Goal: Check status: Check status

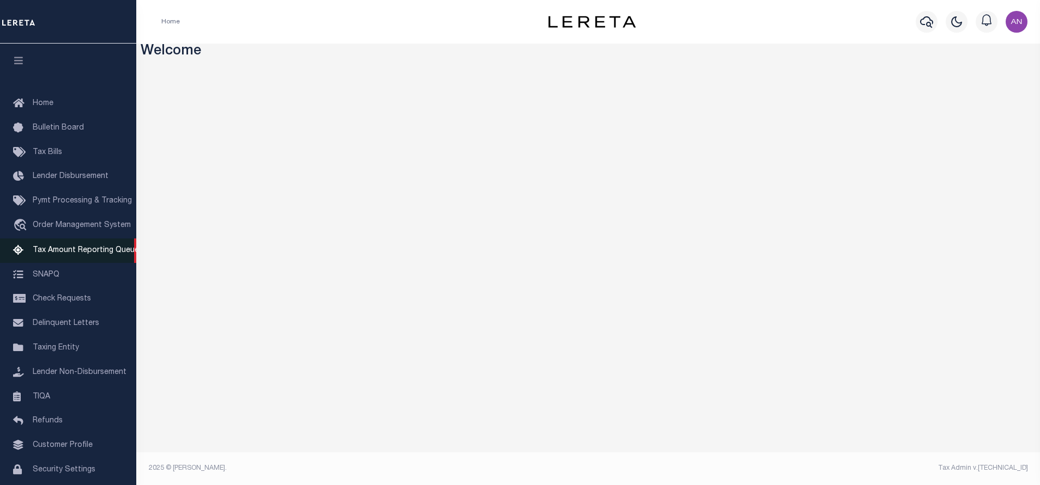
click at [73, 252] on span "Tax Amount Reporting Queue" at bounding box center [86, 251] width 106 height 8
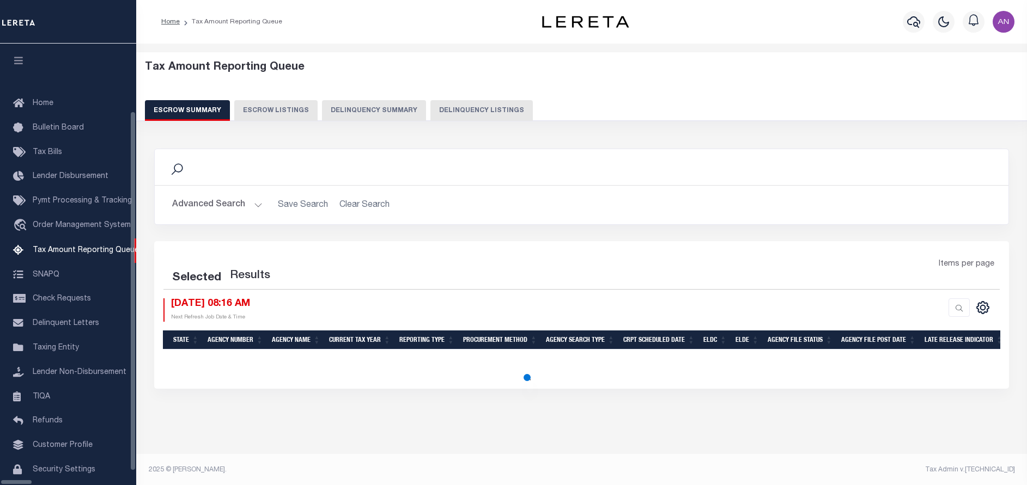
select select "100"
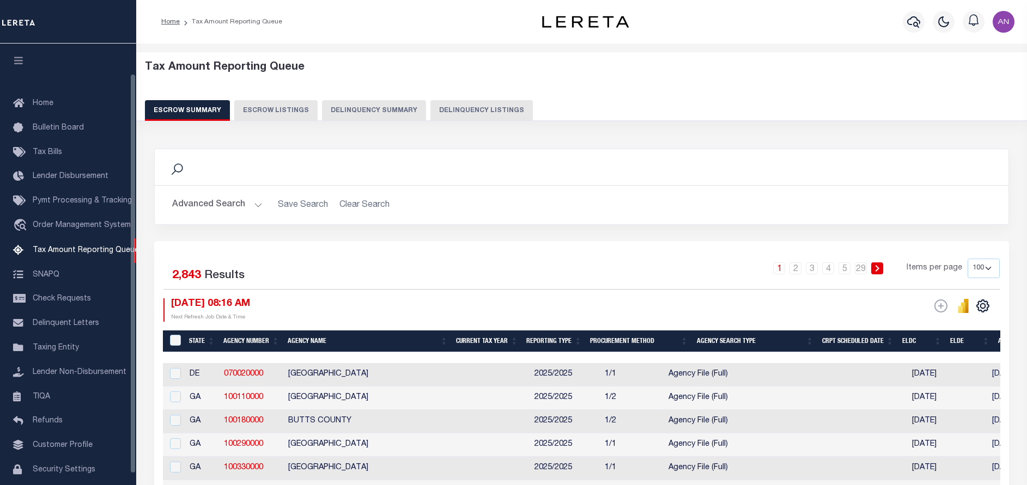
scroll to position [33, 0]
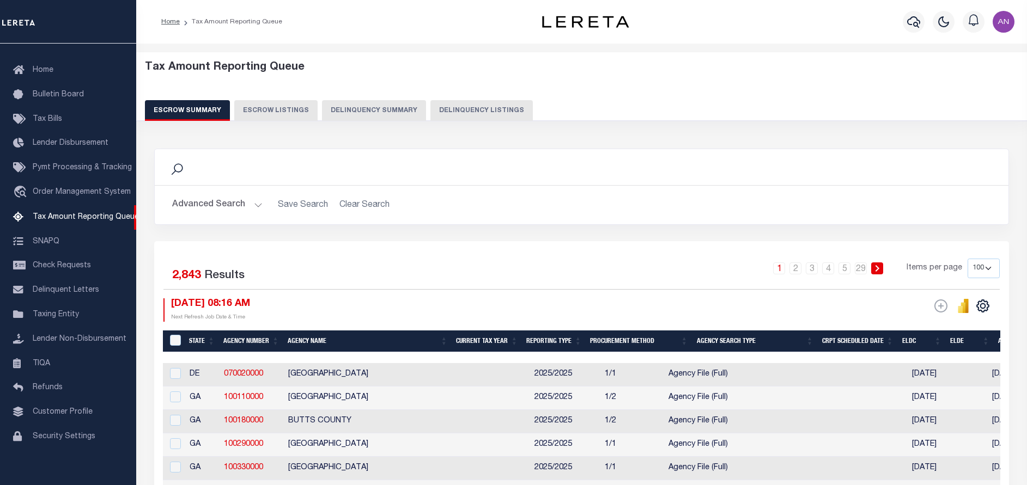
click at [456, 110] on button "Delinquency Listings" at bounding box center [481, 110] width 102 height 21
select select
select select "100"
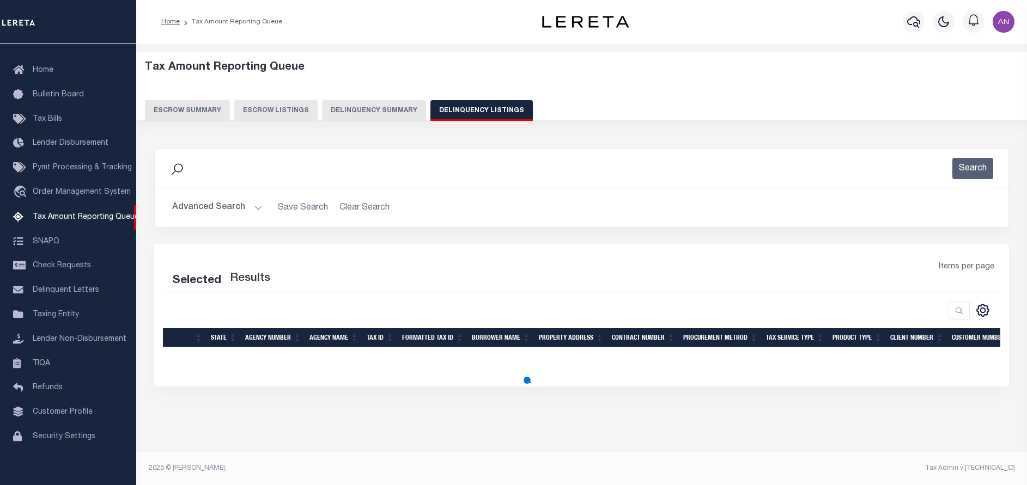
select select "100"
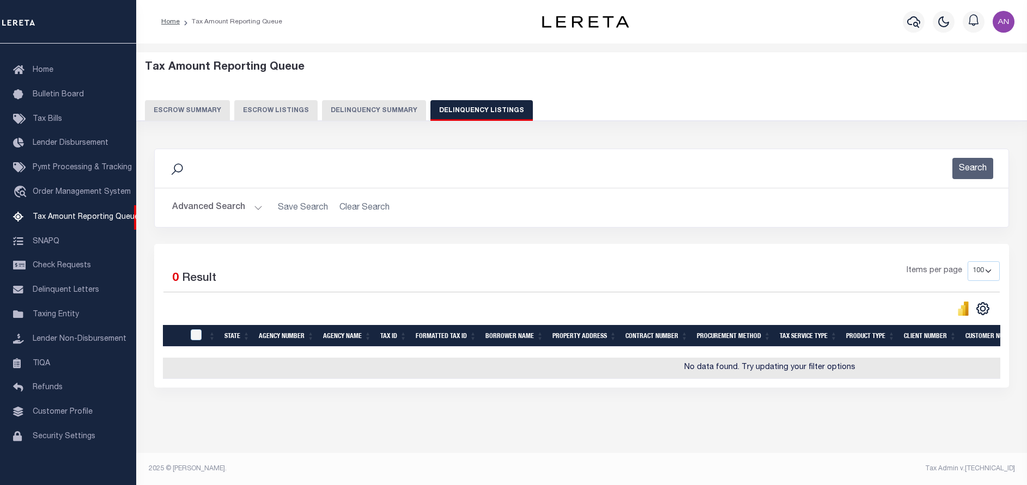
click at [195, 205] on button "Advanced Search" at bounding box center [217, 207] width 90 height 21
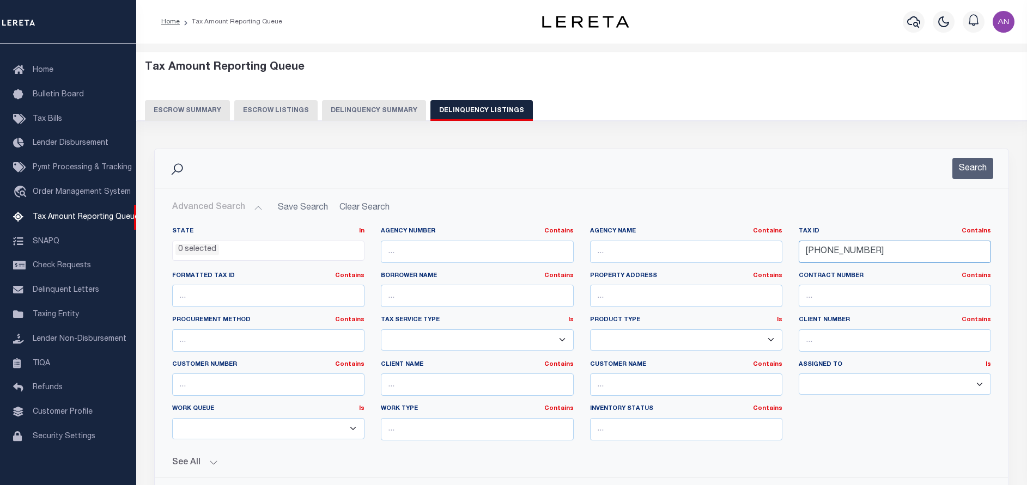
click at [889, 257] on input "12-02637-000" at bounding box center [895, 252] width 192 height 22
paste input "018-077"
type input "018-077"
click at [978, 176] on button "Search" at bounding box center [972, 168] width 41 height 21
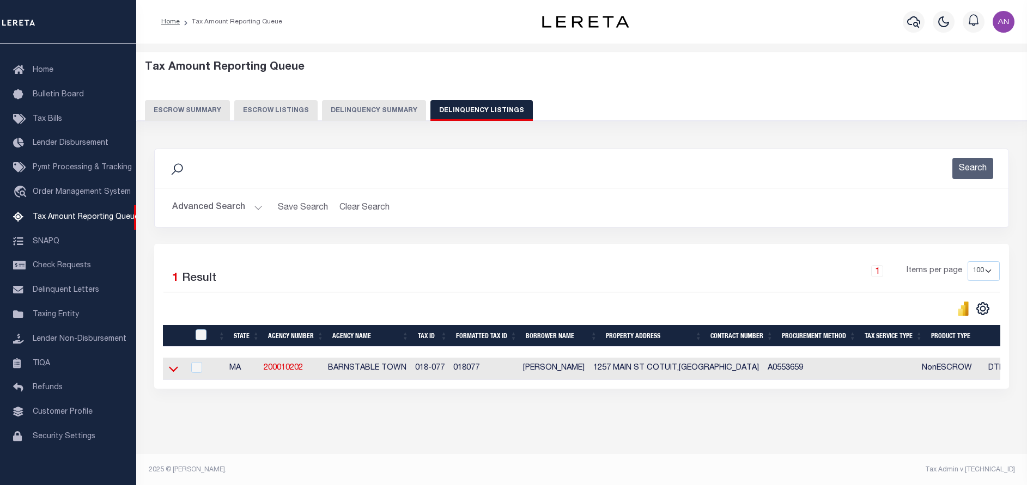
click at [174, 371] on icon at bounding box center [173, 368] width 9 height 11
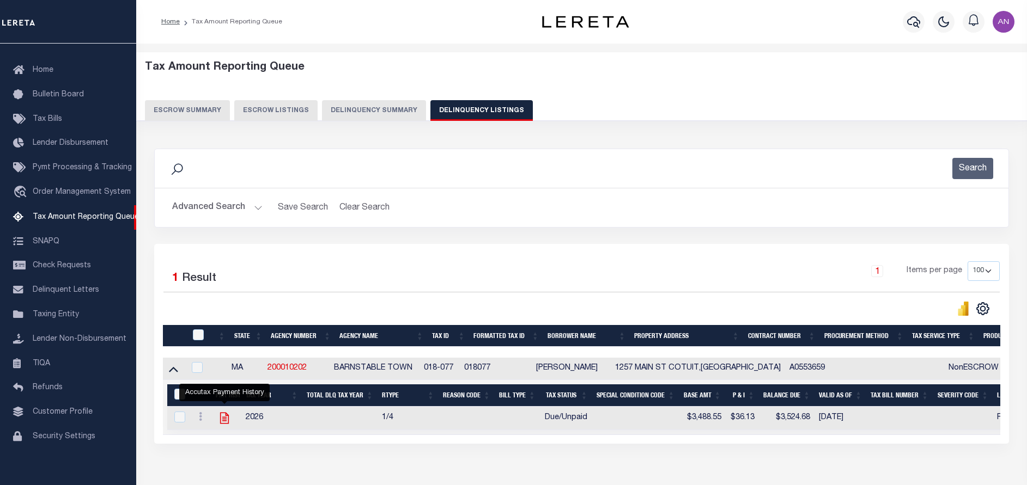
click at [221, 419] on icon "" at bounding box center [224, 418] width 14 height 14
checkbox input "true"
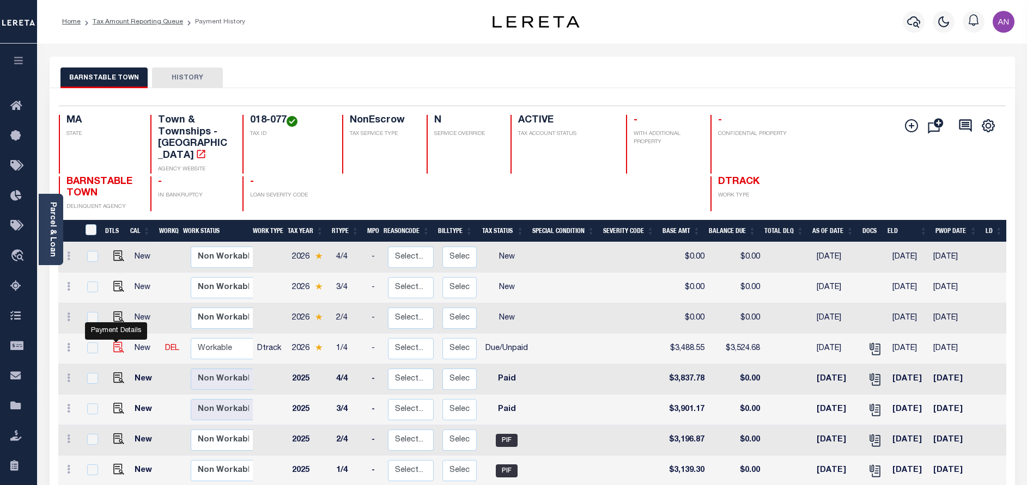
click at [117, 342] on img "" at bounding box center [118, 347] width 11 height 11
checkbox input "true"
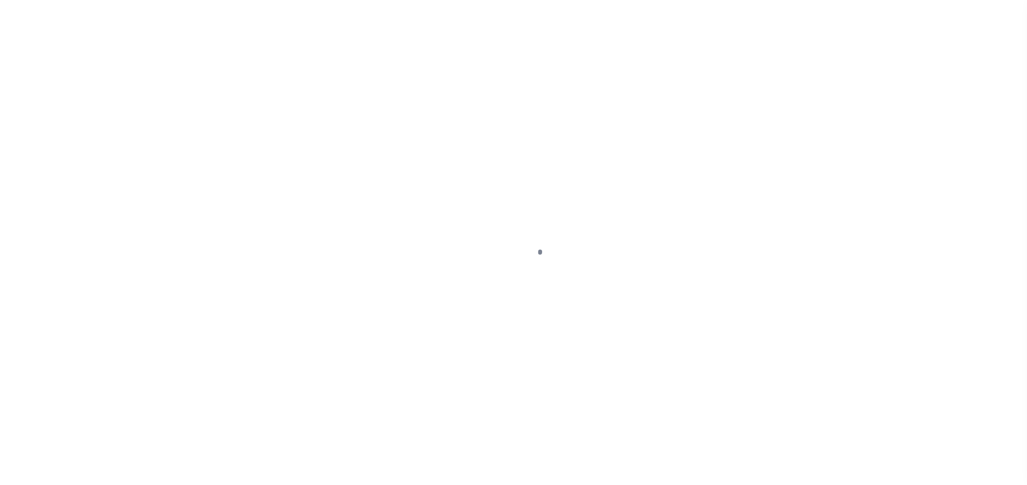
select select "DUE"
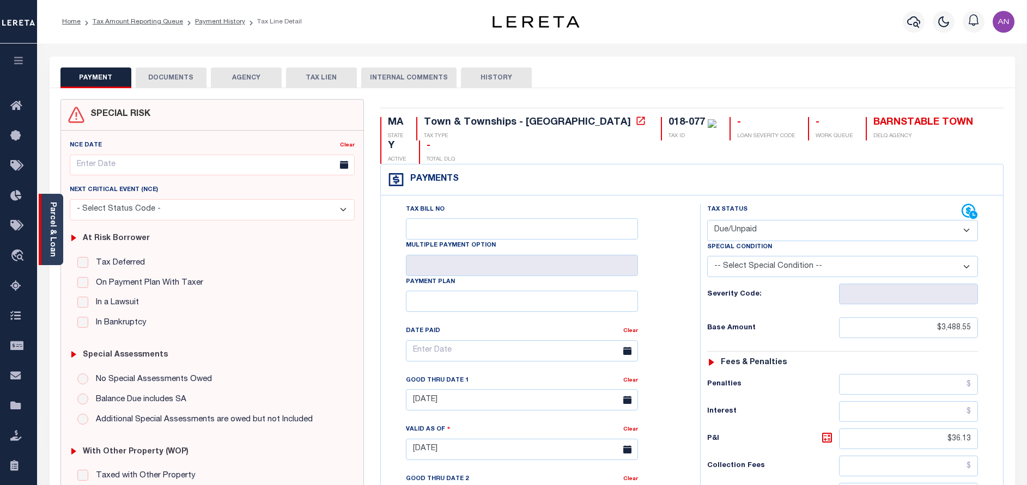
click at [56, 235] on link "Parcel & Loan" at bounding box center [52, 229] width 8 height 55
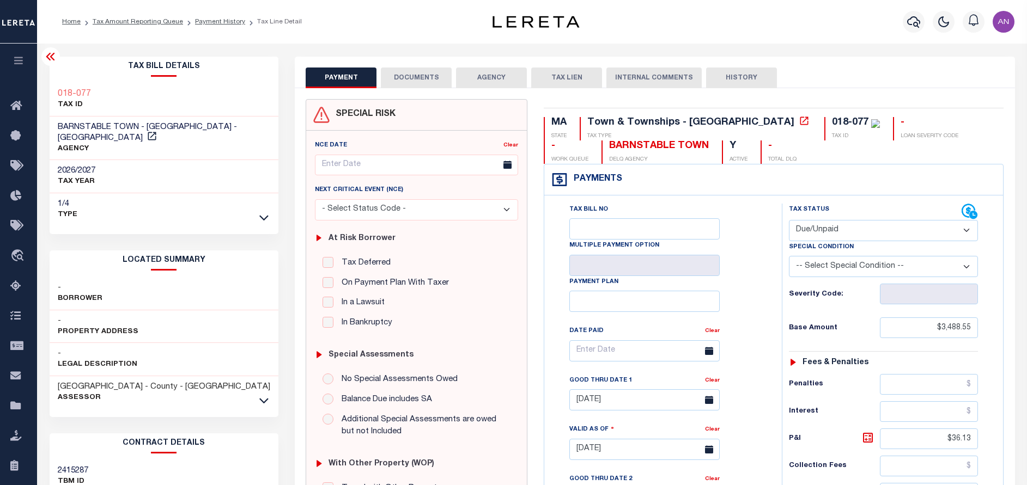
click at [408, 87] on button "DOCUMENTS" at bounding box center [416, 78] width 71 height 21
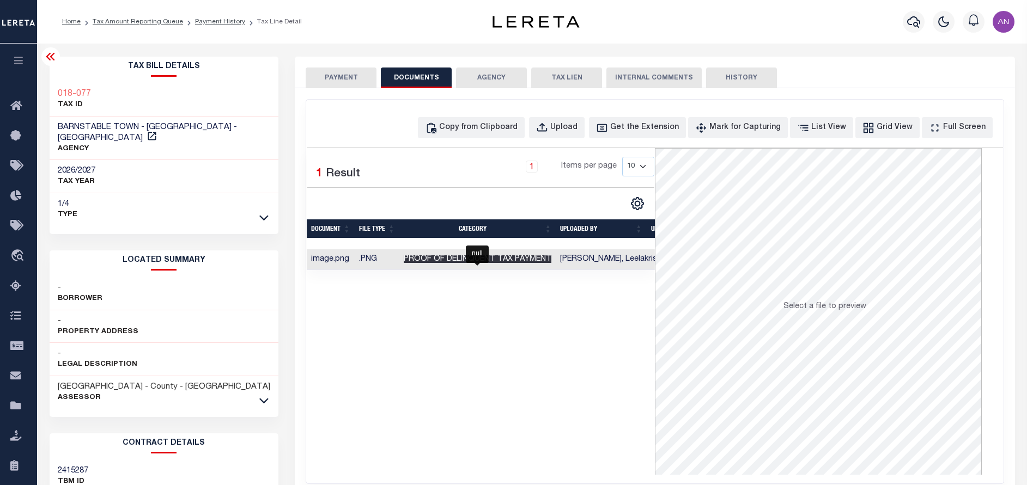
click at [510, 261] on span "Proof of Delinquent Tax Payment" at bounding box center [478, 260] width 148 height 8
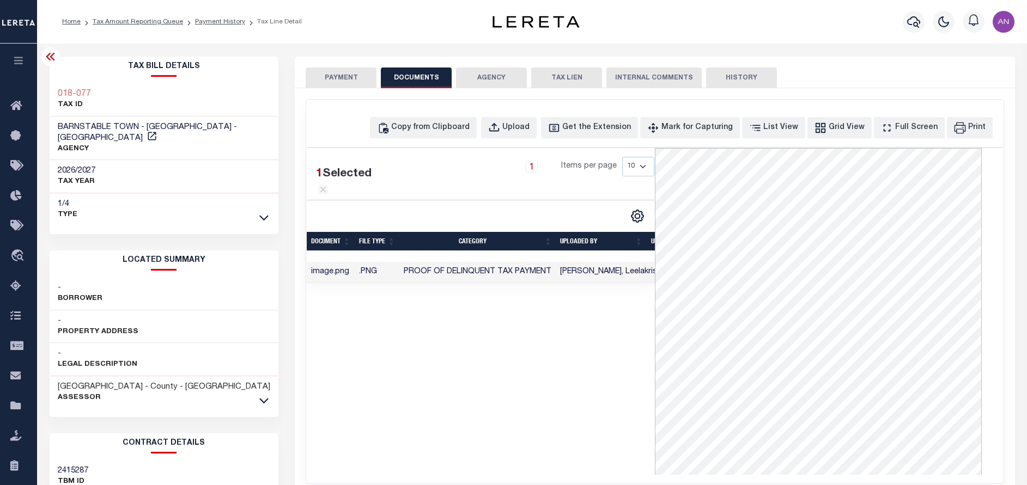
click at [345, 79] on button "PAYMENT" at bounding box center [341, 78] width 71 height 21
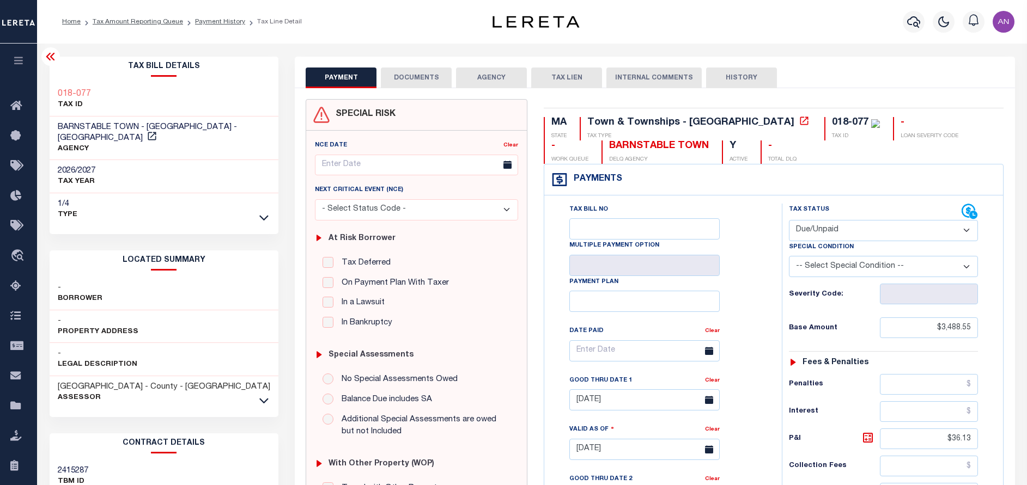
click at [408, 86] on button "DOCUMENTS" at bounding box center [416, 78] width 71 height 21
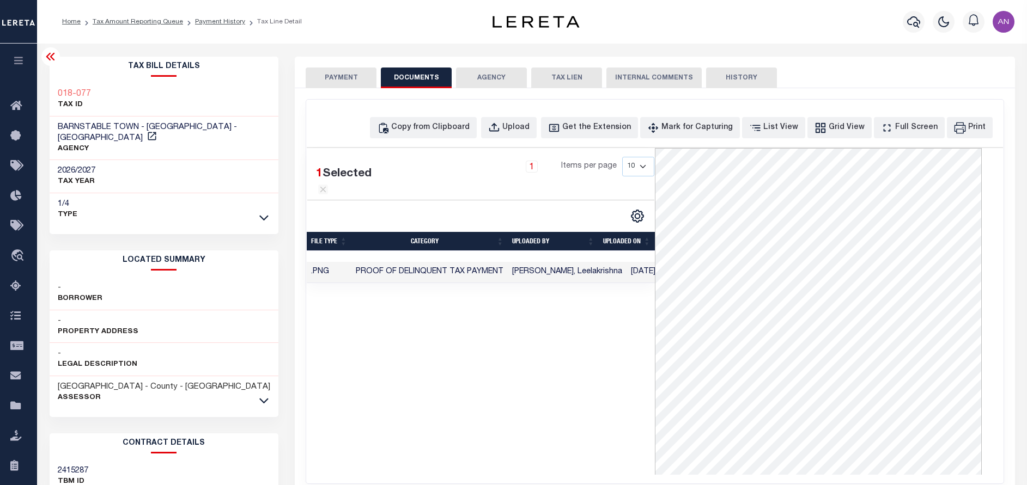
click at [369, 85] on button "PAYMENT" at bounding box center [341, 78] width 71 height 21
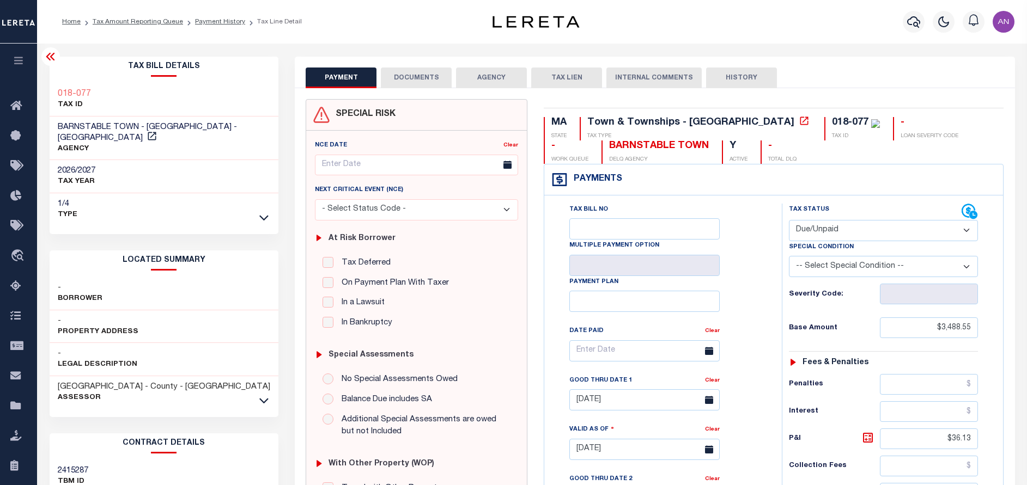
click at [366, 82] on button "PAYMENT" at bounding box center [341, 78] width 71 height 21
click at [800, 119] on icon at bounding box center [804, 121] width 8 height 8
drag, startPoint x: 775, startPoint y: 121, endPoint x: 739, endPoint y: 120, distance: 35.4
click at [824, 120] on div "018-077 TAX ID" at bounding box center [852, 128] width 56 height 23
copy div "018-077"
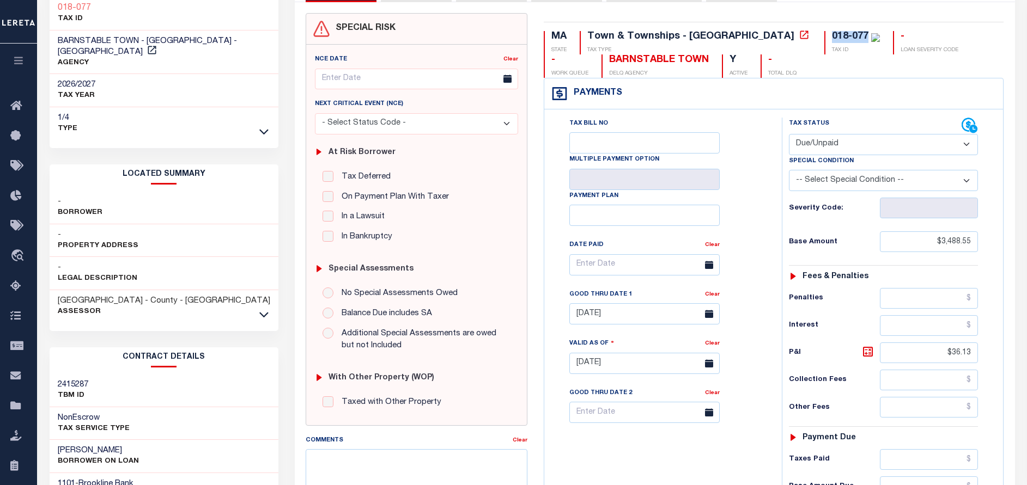
scroll to position [163, 0]
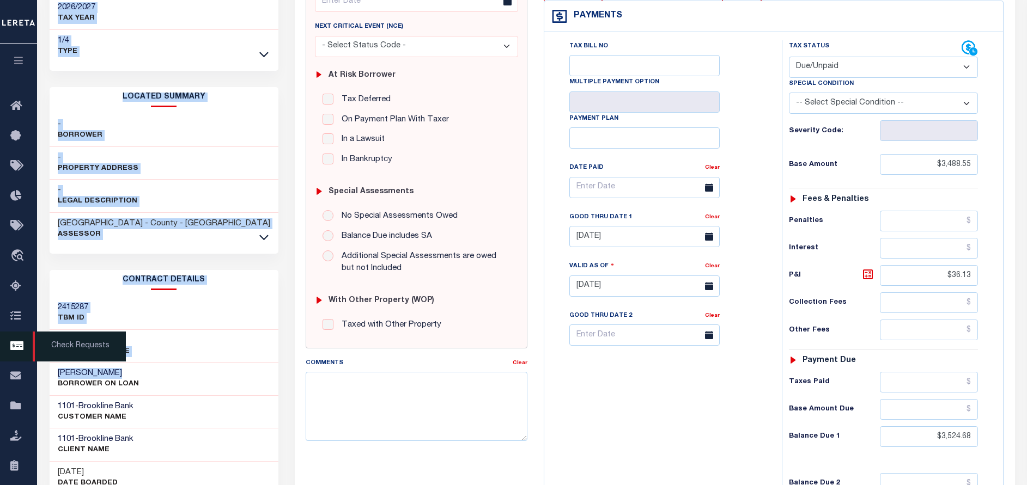
drag, startPoint x: 120, startPoint y: 364, endPoint x: 36, endPoint y: 361, distance: 84.5
click at [36, 361] on div "Home Tax Amount Reporting Queue Payment History Tax Line Detail Profile Sign out" at bounding box center [513, 251] width 1027 height 828
click at [125, 379] on p "BORROWER ON LOAN" at bounding box center [98, 384] width 81 height 11
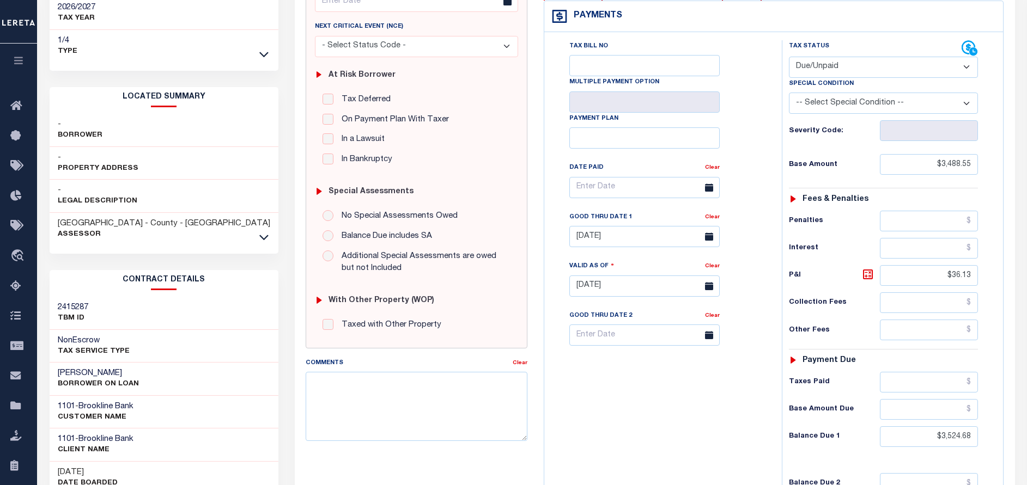
drag, startPoint x: 122, startPoint y: 364, endPoint x: 60, endPoint y: 364, distance: 62.1
click at [60, 368] on h3 "[PERSON_NAME]" at bounding box center [98, 373] width 81 height 11
copy h3 "[PERSON_NAME]"
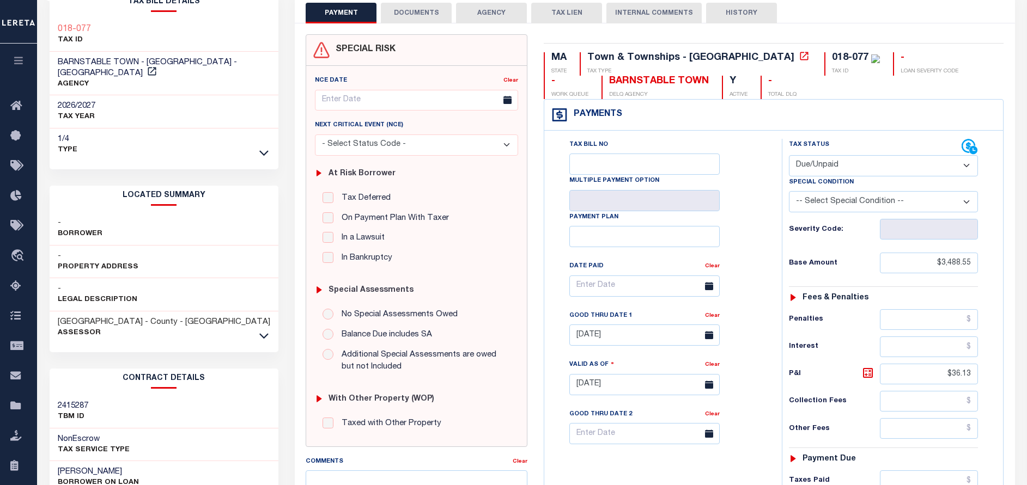
scroll to position [0, 0]
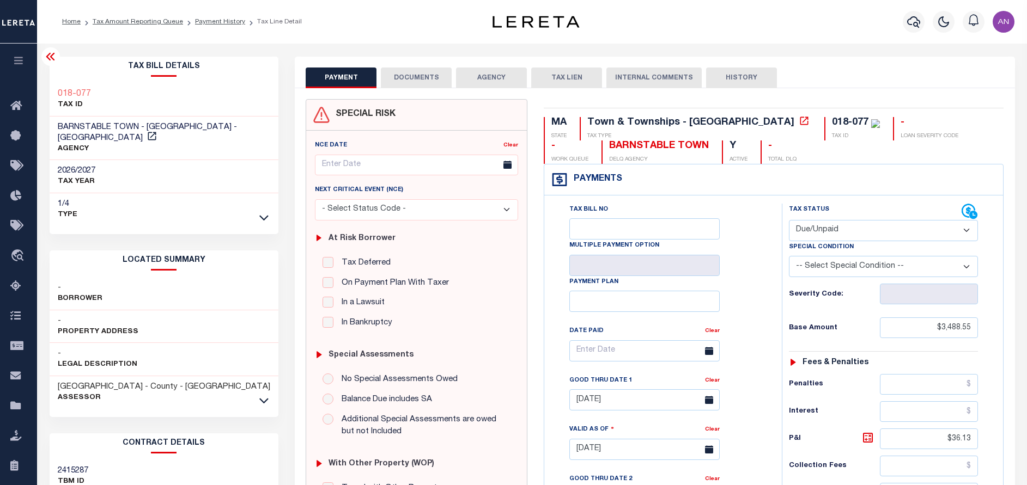
click at [402, 80] on button "DOCUMENTS" at bounding box center [416, 78] width 71 height 21
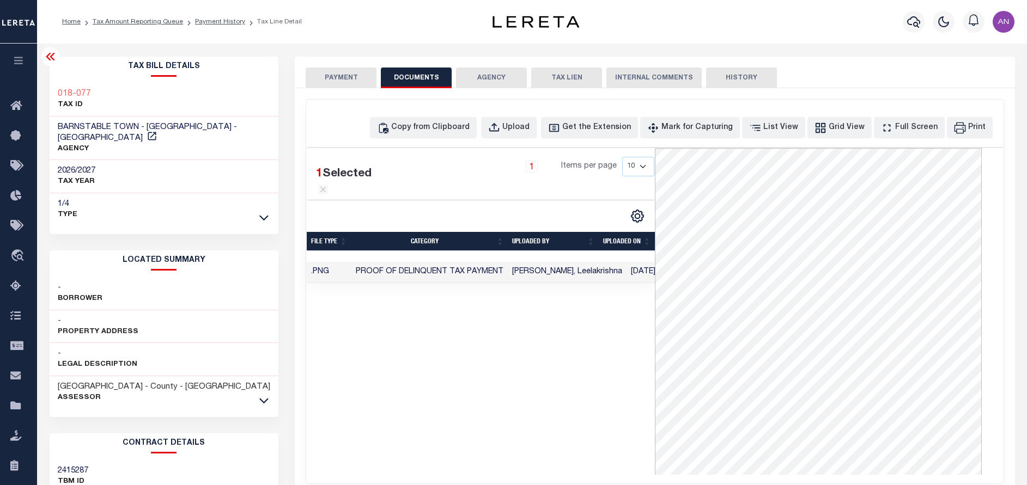
click at [340, 82] on button "PAYMENT" at bounding box center [341, 78] width 71 height 21
